Goal: Task Accomplishment & Management: Complete application form

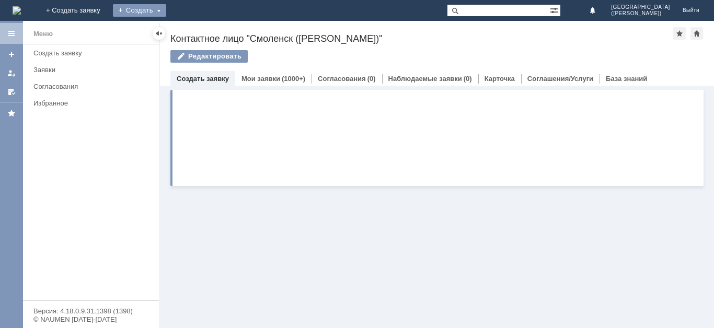
click at [166, 10] on div "Создать" at bounding box center [139, 10] width 53 height 13
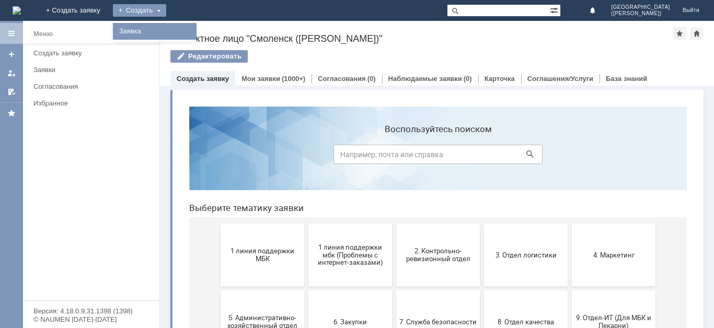
click at [194, 31] on link "Заявка" at bounding box center [154, 31] width 79 height 13
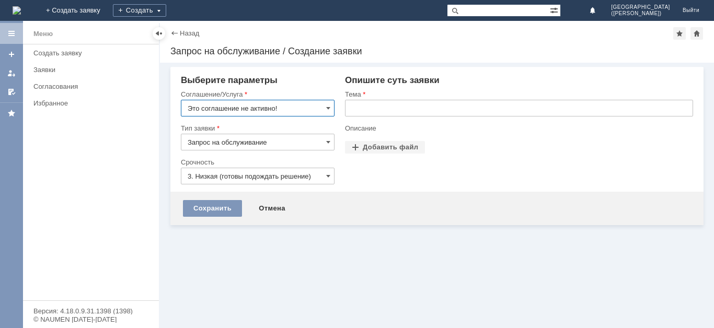
click at [251, 114] on input "Это соглашение не активно!" at bounding box center [258, 108] width 154 height 17
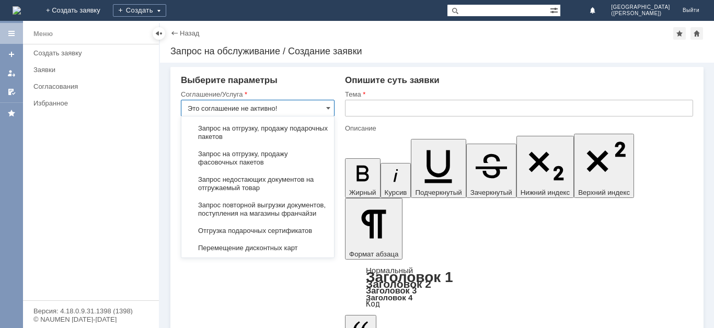
scroll to position [429, 0]
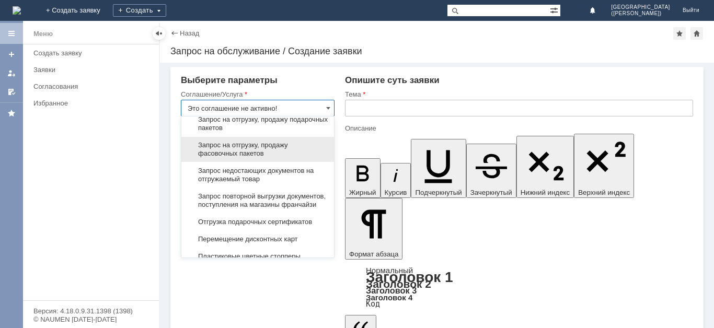
click at [297, 158] on span "Запрос на отгрузку, продажу фасовочных пакетов" at bounding box center [258, 149] width 140 height 17
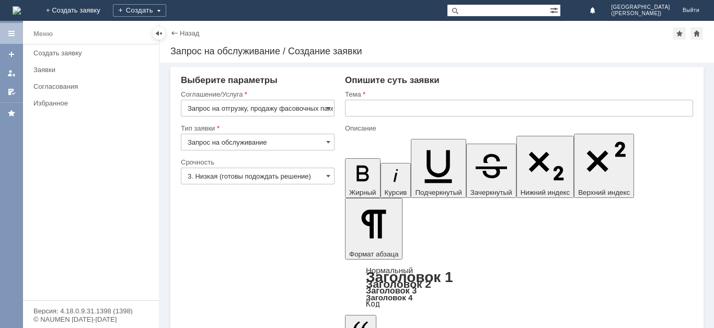
type input "Запрос на отгрузку, продажу фасовочных пакетов"
click at [286, 181] on input "3. Низкая (готовы подождать решение)" at bounding box center [258, 176] width 154 height 17
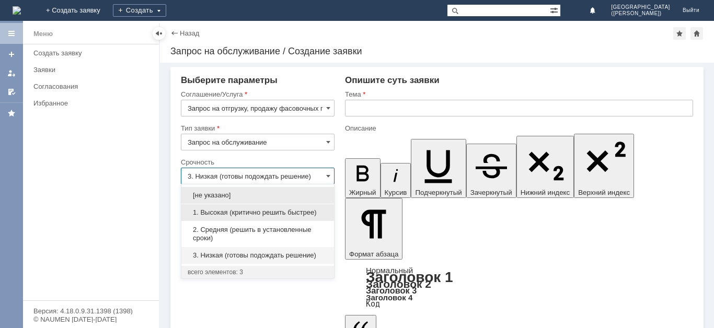
click at [280, 215] on span "1. Высокая (критично решить быстрее)" at bounding box center [258, 213] width 140 height 8
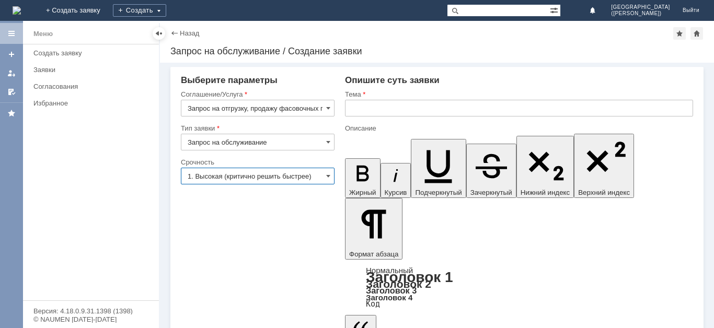
click at [417, 115] on input "text" at bounding box center [519, 108] width 348 height 17
type input "1. Высокая (критично решить быстрее)"
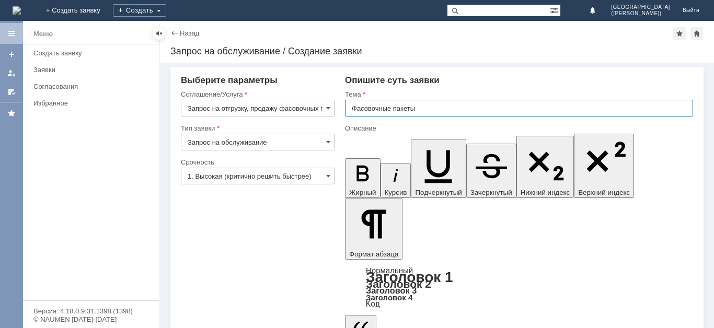
type input "Фасовочные пакеты"
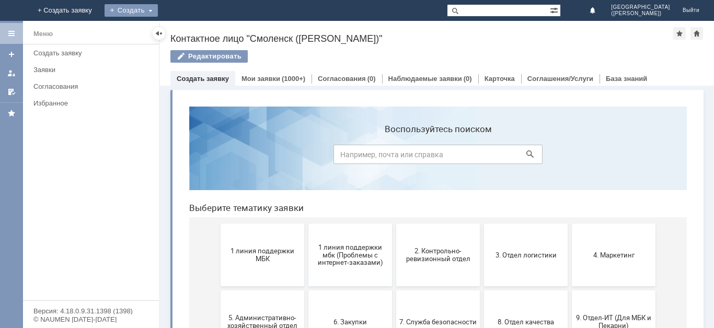
click at [158, 9] on div "Создать" at bounding box center [131, 10] width 53 height 13
click at [186, 33] on link "Заявка" at bounding box center [146, 31] width 79 height 13
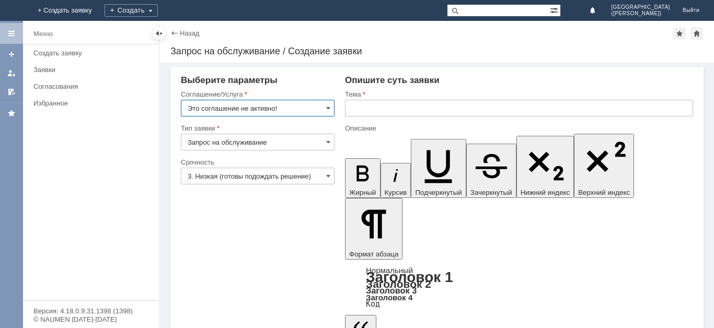
click at [290, 110] on input "Это соглашение не активно!" at bounding box center [258, 108] width 154 height 17
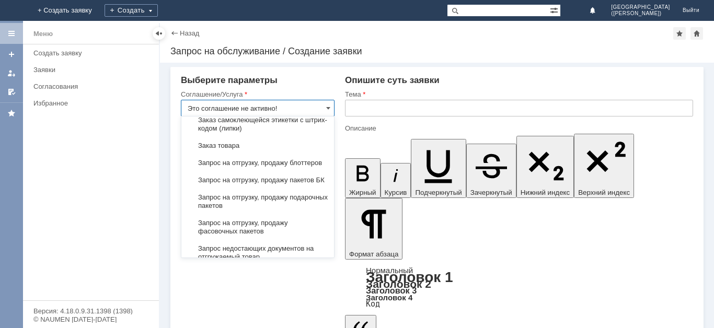
scroll to position [363, 0]
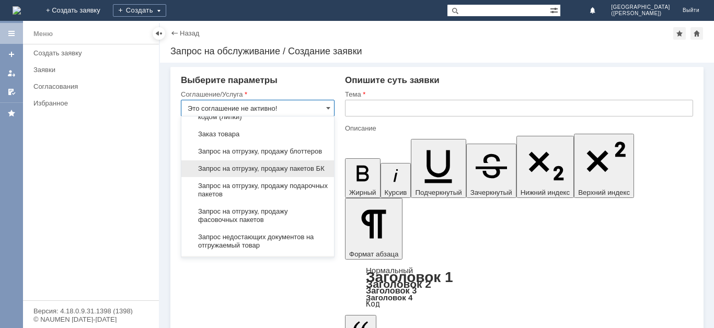
click at [310, 173] on span "Запрос на отгрузку, продажу пакетов БК" at bounding box center [258, 169] width 140 height 8
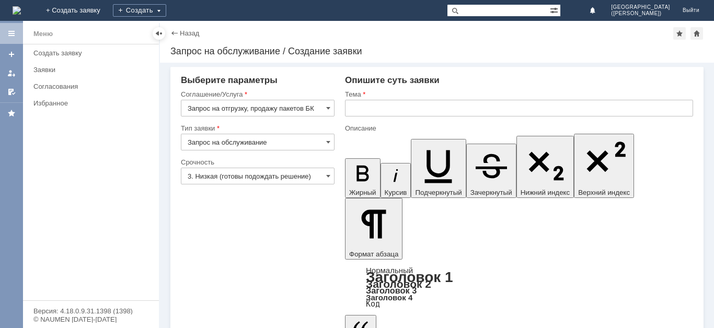
click at [414, 101] on input "text" at bounding box center [519, 108] width 348 height 17
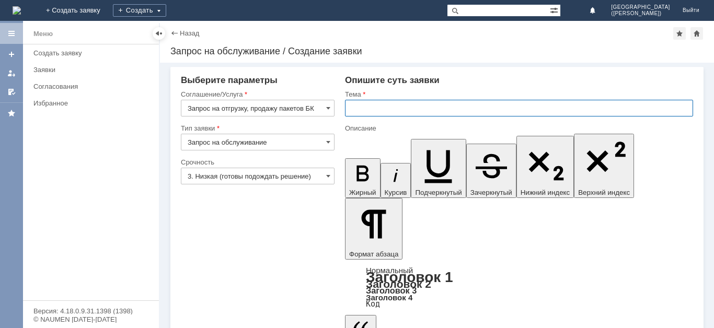
type input "Запрос на отгрузку, продажу пакетов БК"
type input "Пакеты БК"
